Goal: Information Seeking & Learning: Learn about a topic

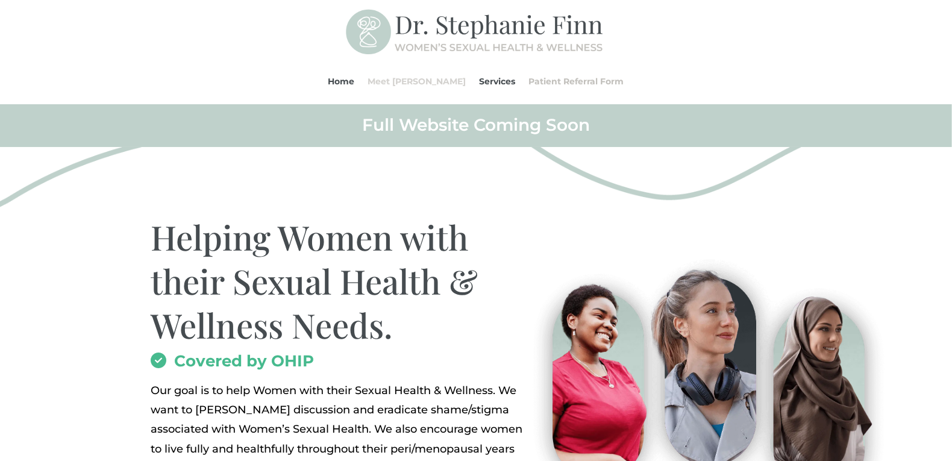
click at [402, 83] on link "Meet [PERSON_NAME]" at bounding box center [417, 81] width 98 height 46
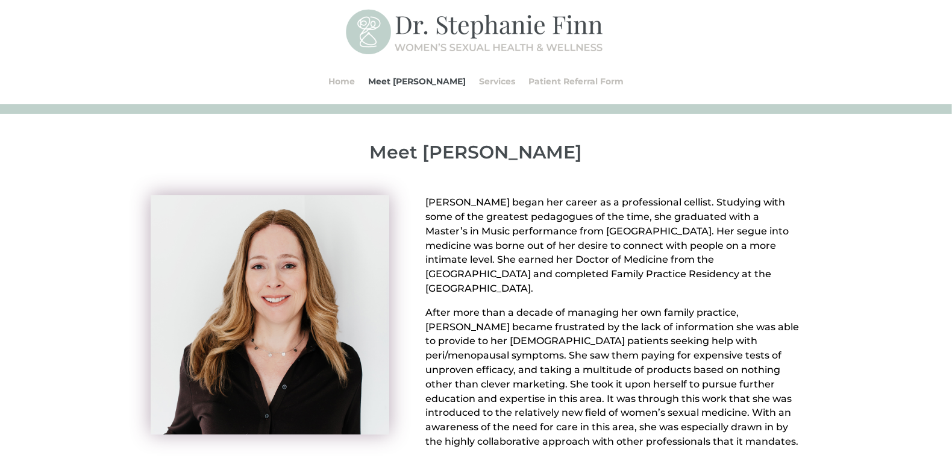
scroll to position [60, 0]
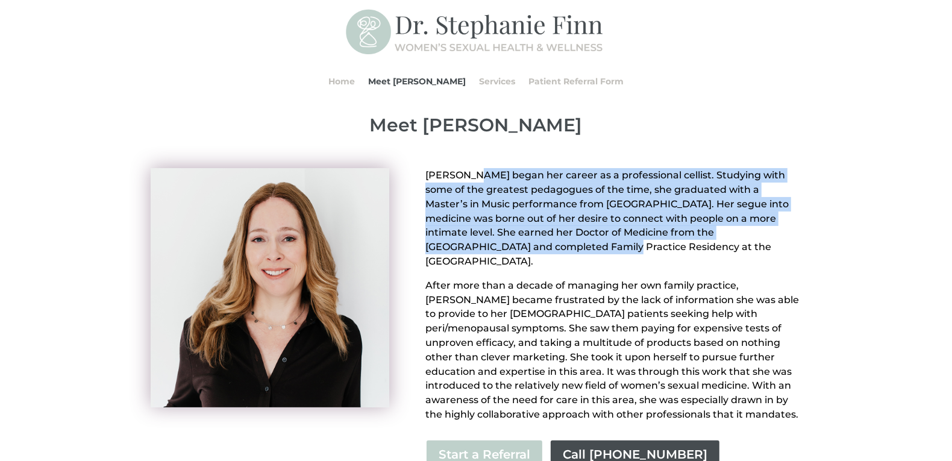
drag, startPoint x: 770, startPoint y: 213, endPoint x: 803, endPoint y: 235, distance: 39.8
click at [803, 235] on div "Dr. Stephanie Finn began her career as a professional cellist. Studying with so…" at bounding box center [476, 390] width 952 height 495
click at [829, 239] on div "Dr. Stephanie Finn began her career as a professional cellist. Studying with so…" at bounding box center [476, 390] width 952 height 495
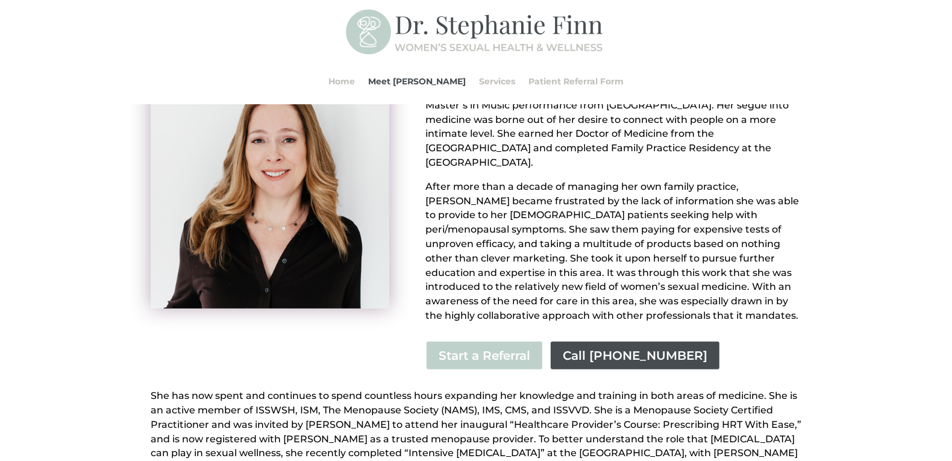
scroll to position [180, 0]
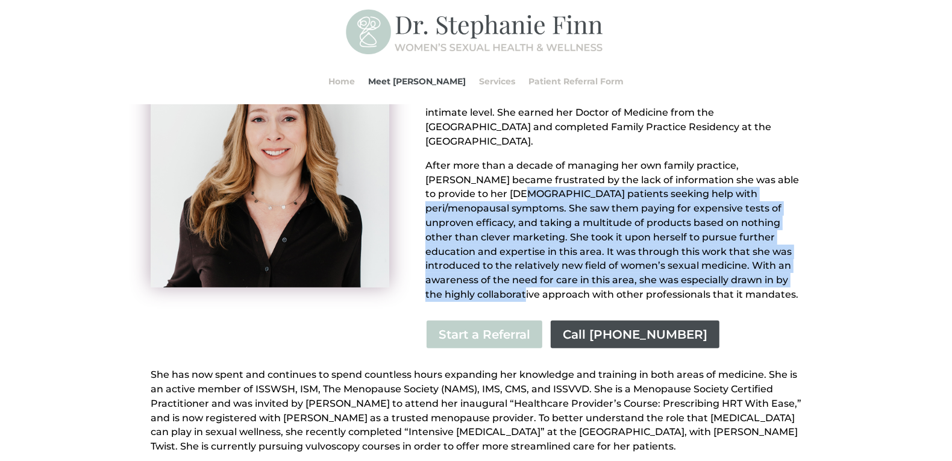
drag, startPoint x: 468, startPoint y: 180, endPoint x: 727, endPoint y: 267, distance: 273.3
click at [727, 267] on p "After more than a decade of managing her own family practice, Dr. Finn became f…" at bounding box center [613, 229] width 376 height 143
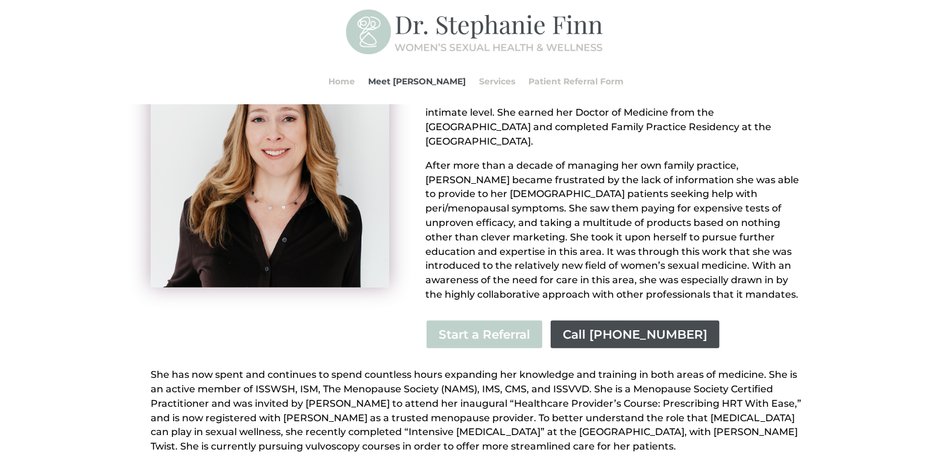
drag, startPoint x: 727, startPoint y: 267, endPoint x: 737, endPoint y: 267, distance: 9.6
click at [737, 267] on p "After more than a decade of managing her own family practice, Dr. Finn became f…" at bounding box center [613, 229] width 376 height 143
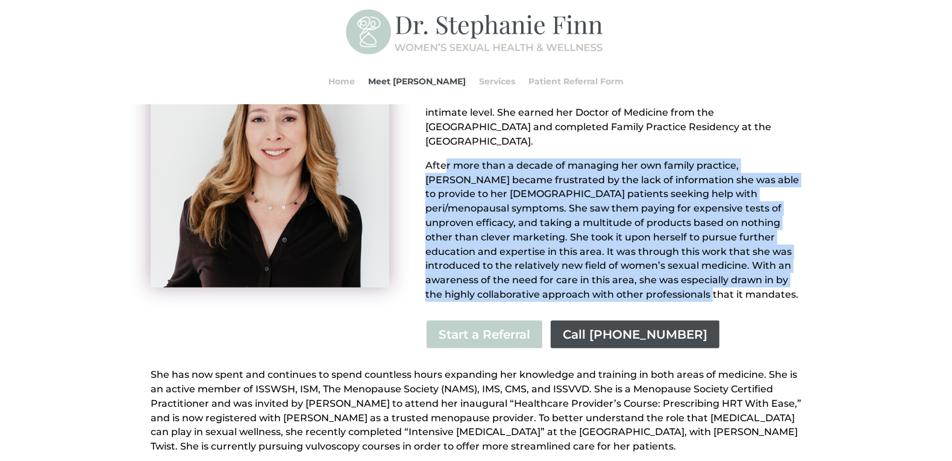
drag, startPoint x: 772, startPoint y: 285, endPoint x: 444, endPoint y: 145, distance: 355.9
click at [444, 158] on p "After more than a decade of managing her own family practice, Dr. Finn became f…" at bounding box center [613, 229] width 376 height 143
click at [895, 190] on div "Dr. Stephanie Finn began her career as a professional cellist. Studying with so…" at bounding box center [476, 270] width 952 height 495
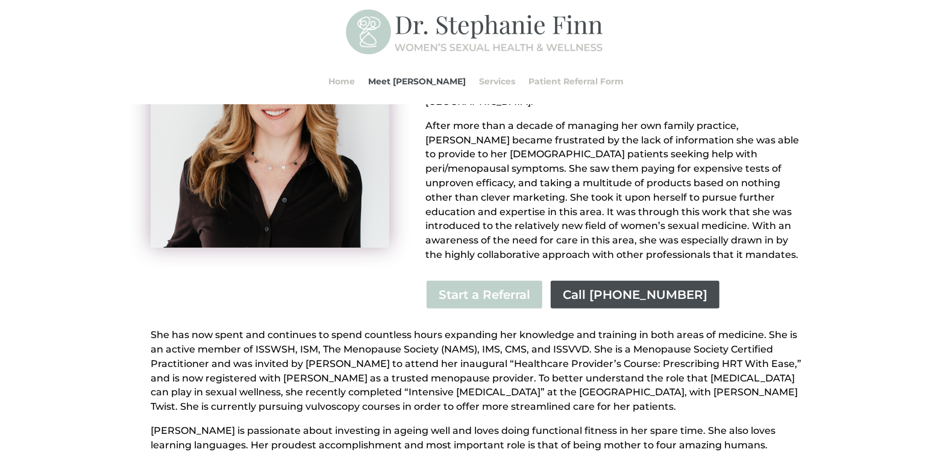
scroll to position [240, 0]
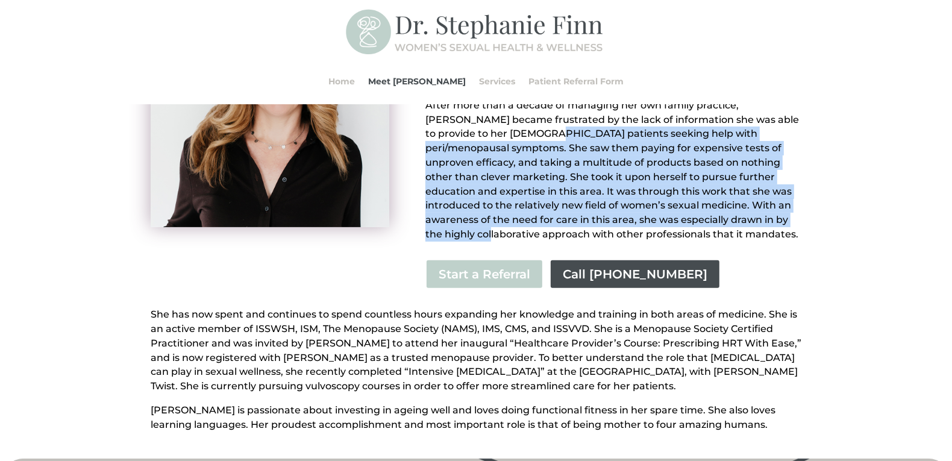
drag, startPoint x: 684, startPoint y: 207, endPoint x: 491, endPoint y: 125, distance: 210.0
click at [491, 125] on p "After more than a decade of managing her own family practice, Dr. Finn became f…" at bounding box center [613, 169] width 376 height 143
click at [490, 125] on p "After more than a decade of managing her own family practice, Dr. Finn became f…" at bounding box center [613, 169] width 376 height 143
click at [830, 193] on div "Dr. Stephanie Finn began her career as a professional cellist. Studying with so…" at bounding box center [476, 210] width 952 height 495
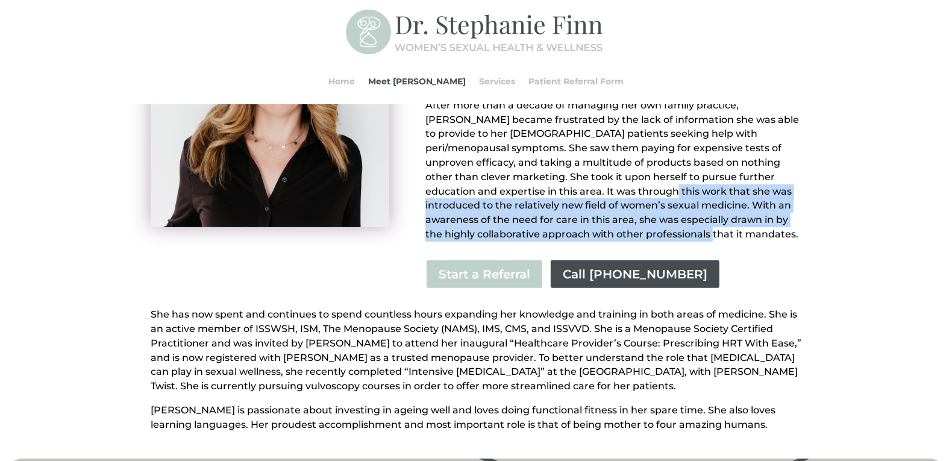
drag, startPoint x: 575, startPoint y: 202, endPoint x: 650, endPoint y: 219, distance: 77.7
click at [650, 219] on p "After more than a decade of managing her own family practice, Dr. Finn became f…" at bounding box center [613, 169] width 376 height 143
click at [649, 217] on p "After more than a decade of managing her own family practice, Dr. Finn became f…" at bounding box center [613, 169] width 376 height 143
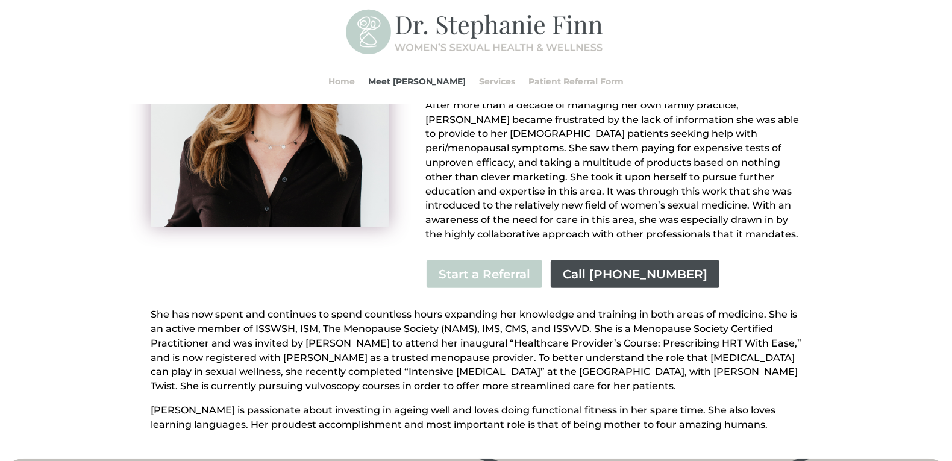
click at [826, 227] on div "Dr. Stephanie Finn began her career as a professional cellist. Studying with so…" at bounding box center [476, 210] width 952 height 495
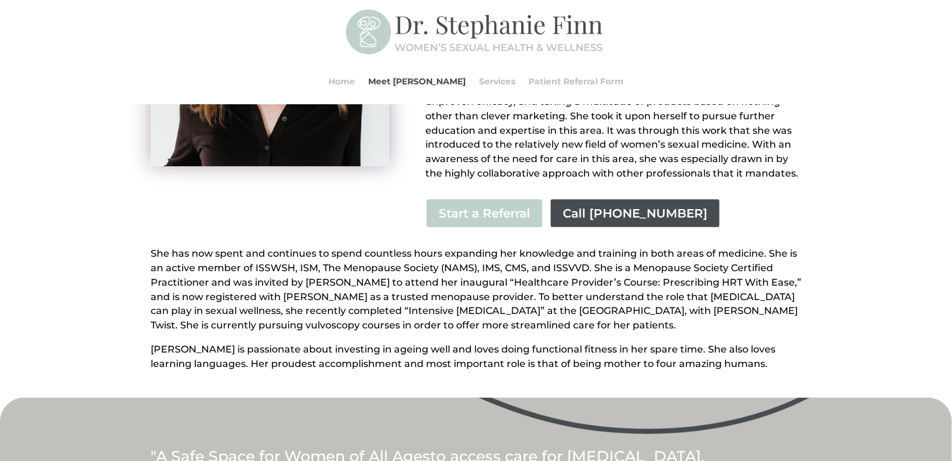
scroll to position [361, 0]
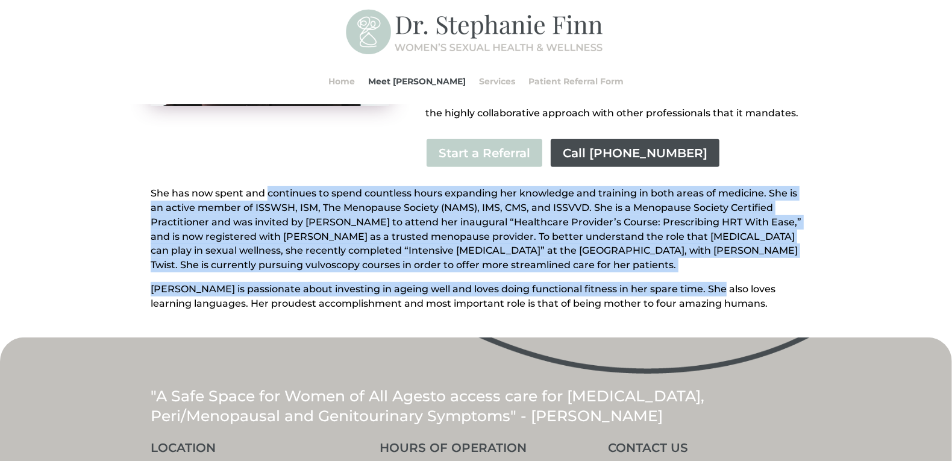
drag, startPoint x: 317, startPoint y: 173, endPoint x: 709, endPoint y: 269, distance: 404.1
click at [709, 269] on div "She has now spent and continues to spend countless hours expanding her knowledg…" at bounding box center [476, 248] width 650 height 124
drag, startPoint x: 709, startPoint y: 269, endPoint x: 716, endPoint y: 266, distance: 7.0
click at [716, 266] on div "She has now spent and continues to spend countless hours expanding her knowledg…" at bounding box center [476, 248] width 650 height 124
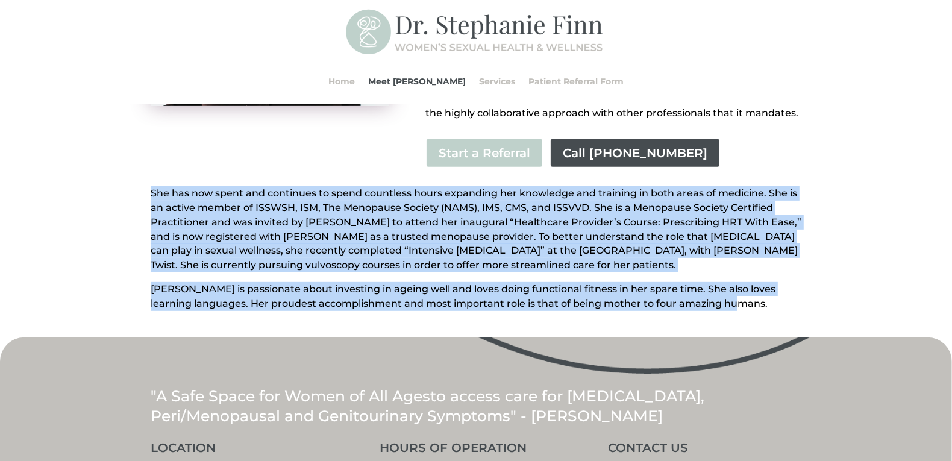
drag, startPoint x: 746, startPoint y: 286, endPoint x: 143, endPoint y: 175, distance: 613.0
click at [143, 175] on div "Dr. Stephanie Finn began her career as a professional cellist. Studying with so…" at bounding box center [476, 89] width 952 height 495
click at [142, 175] on div "Dr. Stephanie Finn began her career as a professional cellist. Studying with so…" at bounding box center [476, 89] width 952 height 495
click at [376, 186] on p "She has now spent and continues to spend countless hours expanding her knowledg…" at bounding box center [476, 234] width 650 height 96
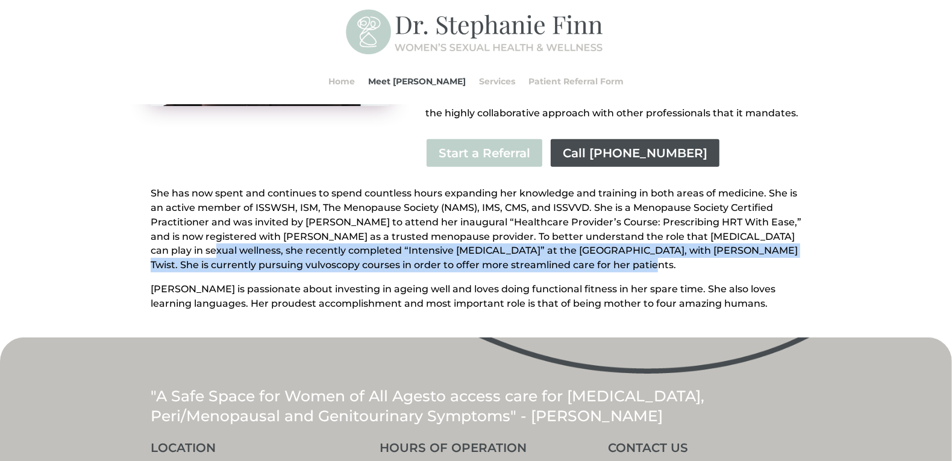
drag, startPoint x: 164, startPoint y: 232, endPoint x: 603, endPoint y: 255, distance: 439.0
click at [603, 255] on p "She has now spent and continues to spend countless hours expanding her knowledg…" at bounding box center [476, 234] width 650 height 96
click at [600, 251] on p "She has now spent and continues to spend countless hours expanding her knowledg…" at bounding box center [476, 234] width 650 height 96
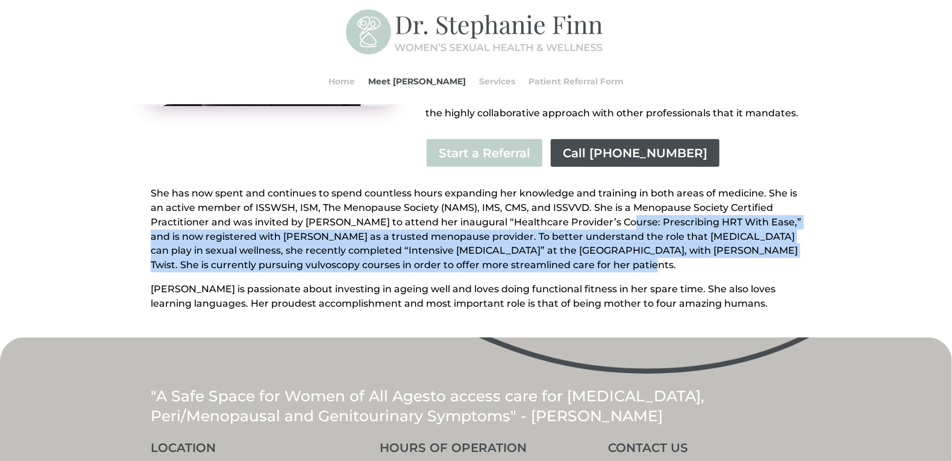
drag, startPoint x: 576, startPoint y: 251, endPoint x: 615, endPoint y: 205, distance: 60.2
click at [615, 205] on p "She has now spent and continues to spend countless hours expanding her knowledg…" at bounding box center [476, 234] width 650 height 96
click at [313, 240] on p "She has now spent and continues to spend countless hours expanding her knowledg…" at bounding box center [476, 234] width 650 height 96
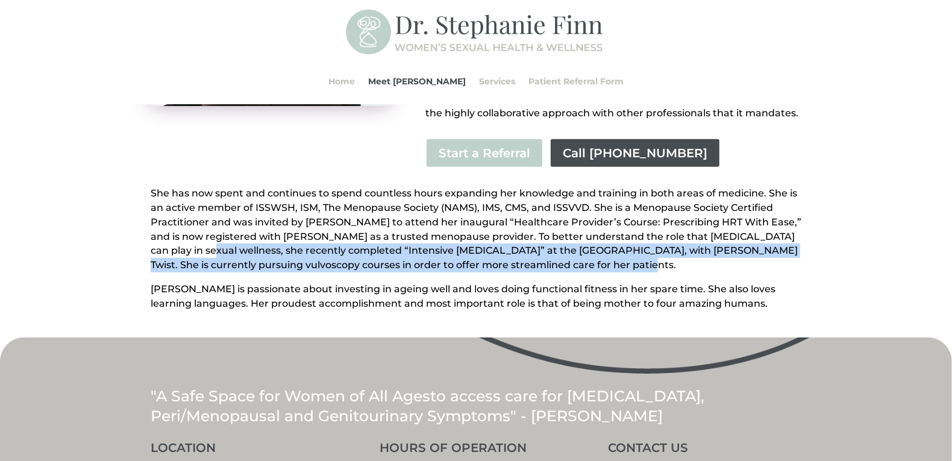
drag, startPoint x: 167, startPoint y: 239, endPoint x: 613, endPoint y: 253, distance: 445.9
click at [613, 253] on p "She has now spent and continues to spend countless hours expanding her knowledg…" at bounding box center [476, 234] width 650 height 96
drag, startPoint x: 613, startPoint y: 253, endPoint x: 602, endPoint y: 253, distance: 10.8
click at [614, 253] on p "She has now spent and continues to spend countless hours expanding her knowledg…" at bounding box center [476, 234] width 650 height 96
click at [585, 253] on p "She has now spent and continues to spend countless hours expanding her knowledg…" at bounding box center [476, 234] width 650 height 96
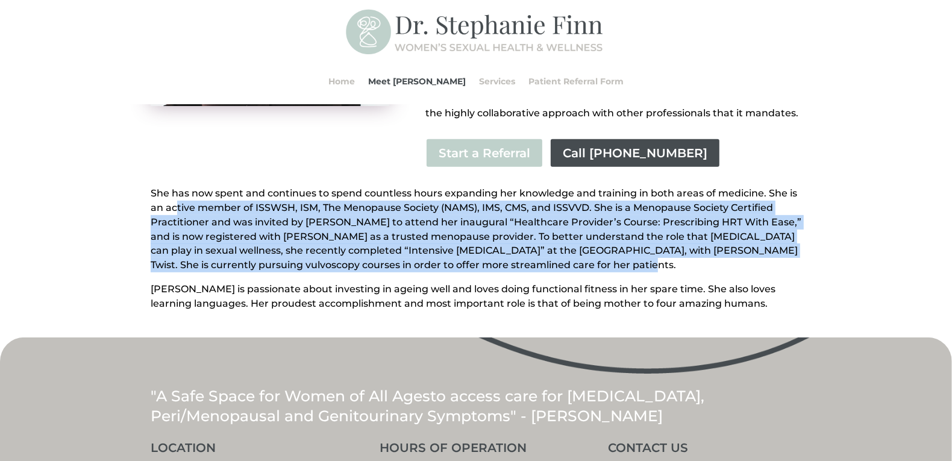
drag, startPoint x: 568, startPoint y: 254, endPoint x: 177, endPoint y: 195, distance: 395.3
click at [177, 195] on p "She has now spent and continues to spend countless hours expanding her knowledg…" at bounding box center [476, 234] width 650 height 96
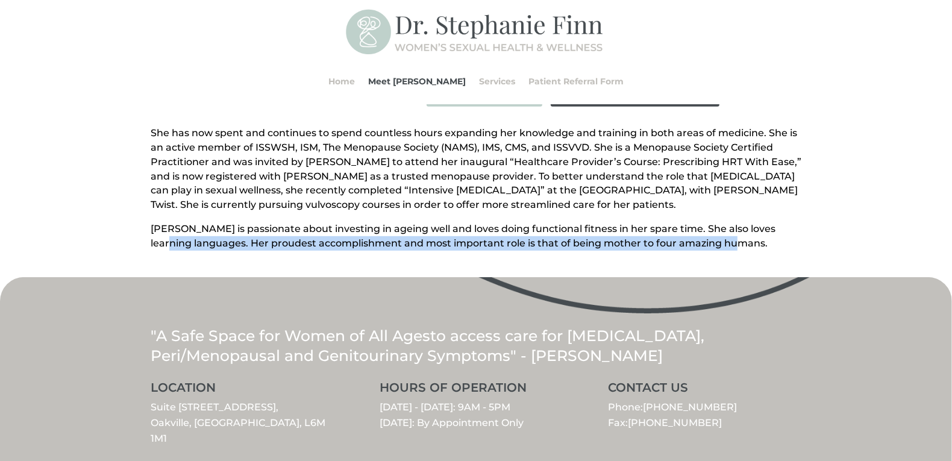
drag, startPoint x: 118, startPoint y: 231, endPoint x: 780, endPoint y: 228, distance: 661.9
click at [780, 228] on div "Dr. Stephanie Finn began her career as a professional cellist. Studying with so…" at bounding box center [476, 29] width 952 height 495
click at [781, 228] on p "Dr. Finn is passionate about investing in ageing well and loves doing functiona…" at bounding box center [476, 236] width 650 height 29
click at [731, 225] on p "Dr. Finn is passionate about investing in ageing well and loves doing functiona…" at bounding box center [476, 236] width 650 height 29
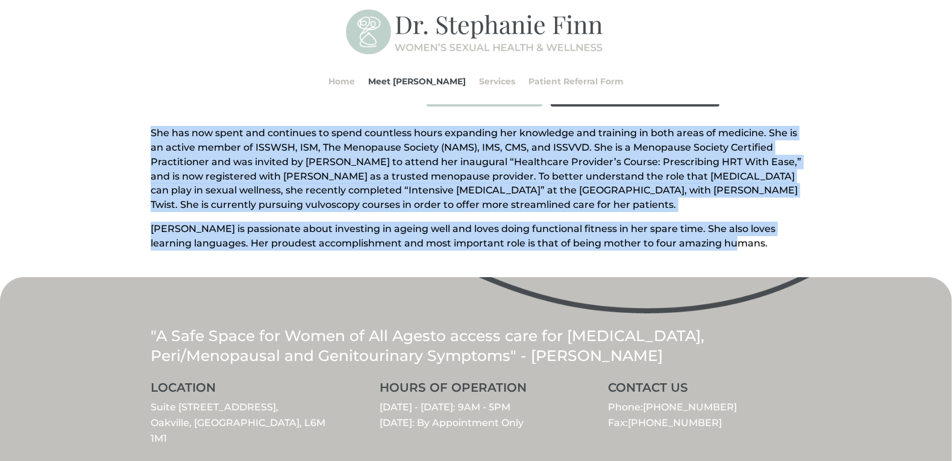
drag, startPoint x: 731, startPoint y: 226, endPoint x: 137, endPoint y: 107, distance: 605.7
click at [137, 107] on div "Dr. Stephanie Finn began her career as a professional cellist. Studying with so…" at bounding box center [476, 29] width 952 height 495
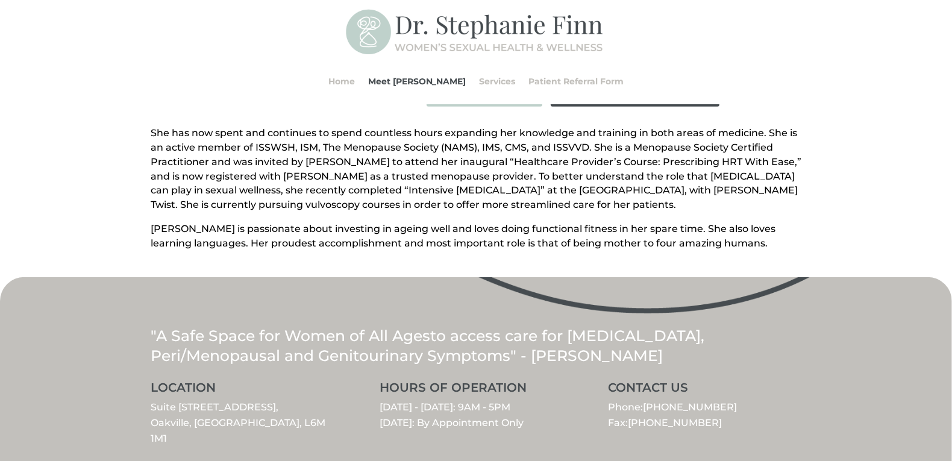
click at [137, 108] on div "Dr. Stephanie Finn began her career as a professional cellist. Studying with so…" at bounding box center [476, 29] width 952 height 495
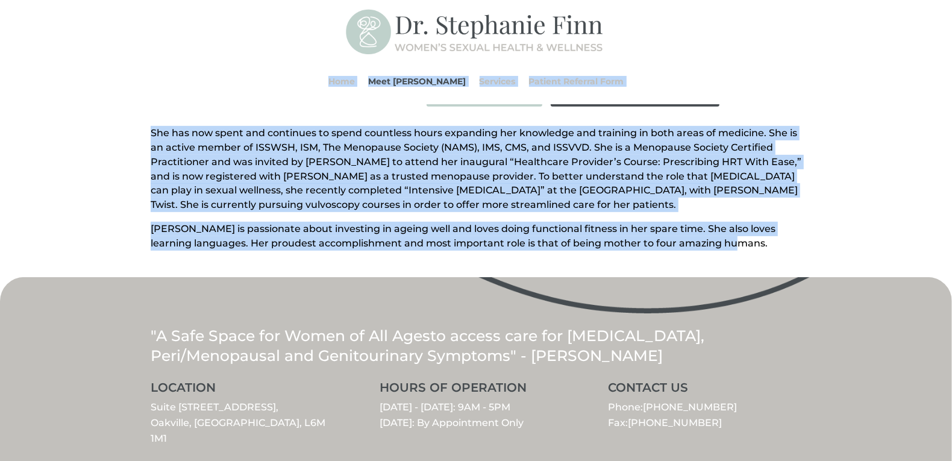
drag, startPoint x: 146, startPoint y: 86, endPoint x: 784, endPoint y: 235, distance: 655.5
click at [784, 235] on div "Home Meet Dr. Finn Services Patient Referral Form Home Meet Dr. Finn Services P…" at bounding box center [476, 99] width 952 height 1042
click at [784, 235] on p "Dr. Finn is passionate about investing in ageing well and loves doing functiona…" at bounding box center [476, 236] width 650 height 29
click at [751, 223] on p "Dr. Finn is passionate about investing in ageing well and loves doing functiona…" at bounding box center [476, 236] width 650 height 29
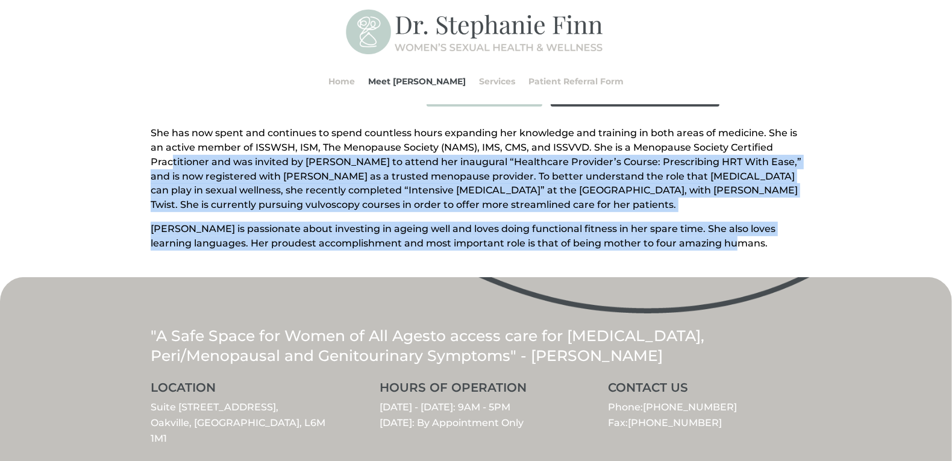
drag, startPoint x: 752, startPoint y: 241, endPoint x: 168, endPoint y: 140, distance: 592.8
click at [168, 140] on div "She has now spent and continues to spend countless hours expanding her knowledg…" at bounding box center [476, 196] width 650 height 140
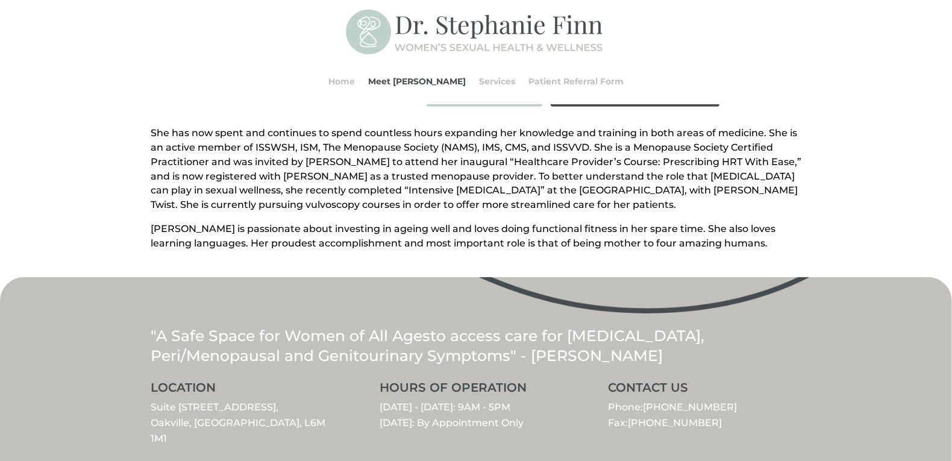
click at [165, 139] on p "She has now spent and continues to spend countless hours expanding her knowledg…" at bounding box center [476, 174] width 650 height 96
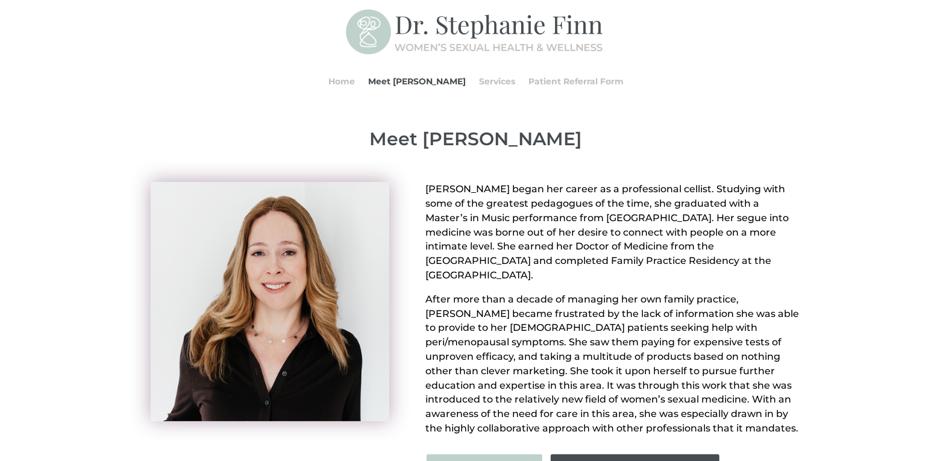
scroll to position [0, 0]
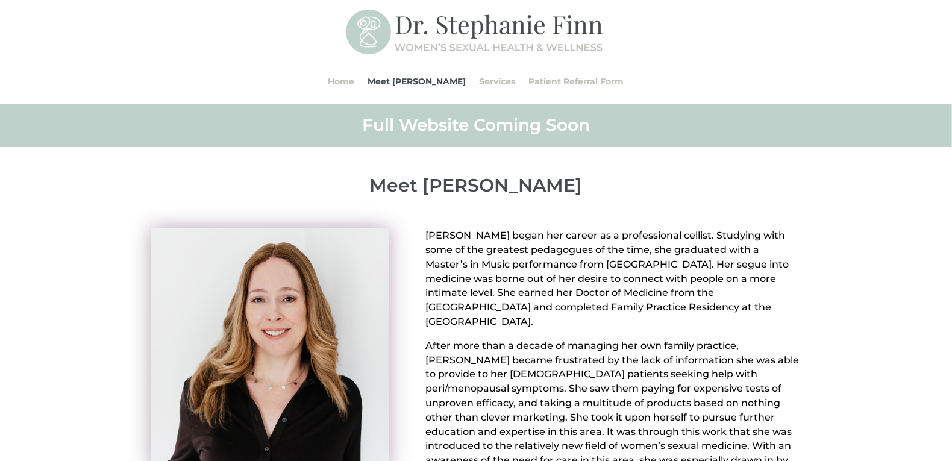
click at [260, 329] on img at bounding box center [270, 347] width 239 height 239
drag, startPoint x: 366, startPoint y: 186, endPoint x: 647, endPoint y: 320, distance: 312.0
click at [647, 320] on p "Dr. Stephanie Finn began her career as a professional cellist. Studying with so…" at bounding box center [613, 283] width 376 height 110
click at [385, 129] on h2 "Full Website Coming Soon" at bounding box center [476, 128] width 650 height 28
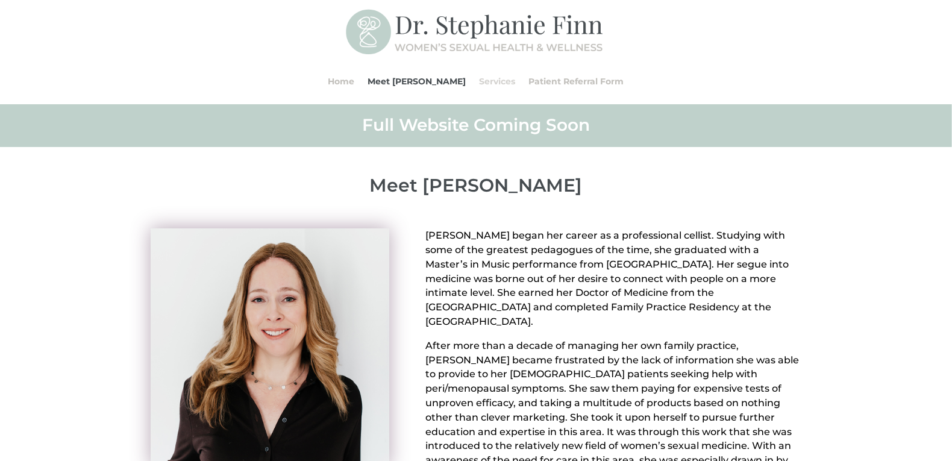
click at [479, 80] on link "Services" at bounding box center [497, 81] width 36 height 46
